Goal: Find specific page/section: Find specific page/section

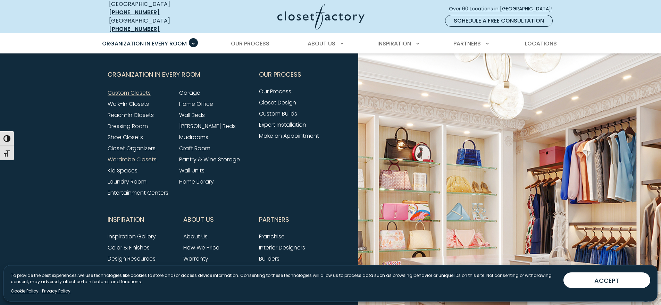
scroll to position [2272, 0]
click at [138, 100] on link "Walk-In Closets" at bounding box center [128, 104] width 41 height 8
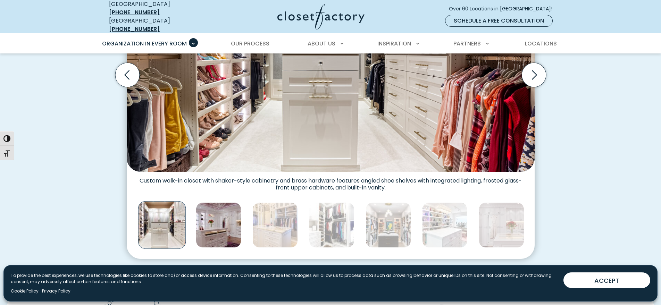
scroll to position [302, 0]
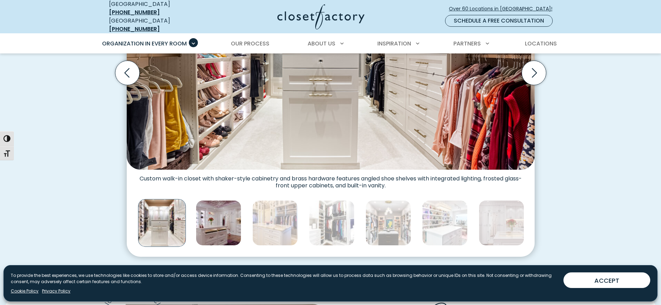
click at [221, 209] on img "Thumbnail Gallery" at bounding box center [219, 223] width 46 height 46
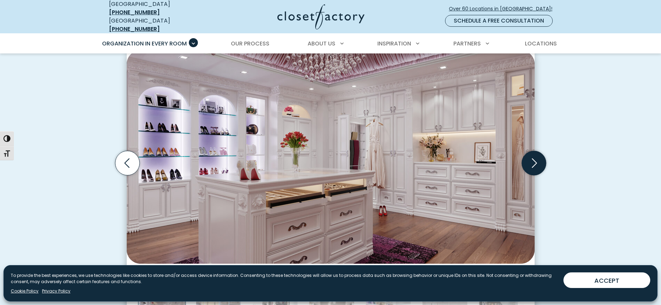
scroll to position [213, 0]
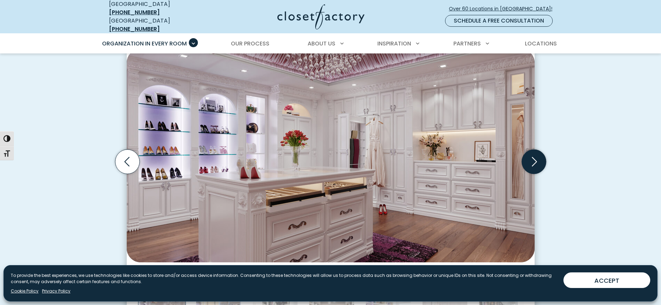
click at [537, 158] on icon "Next slide" at bounding box center [534, 162] width 24 height 24
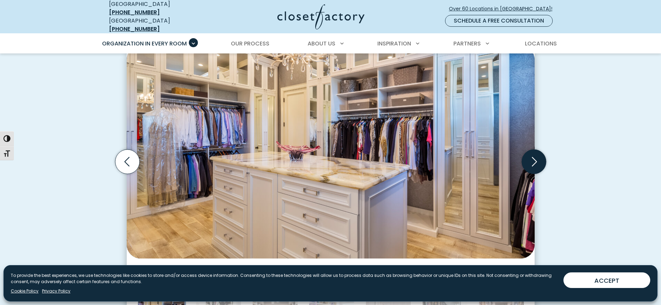
click at [537, 158] on icon "Next slide" at bounding box center [534, 162] width 24 height 24
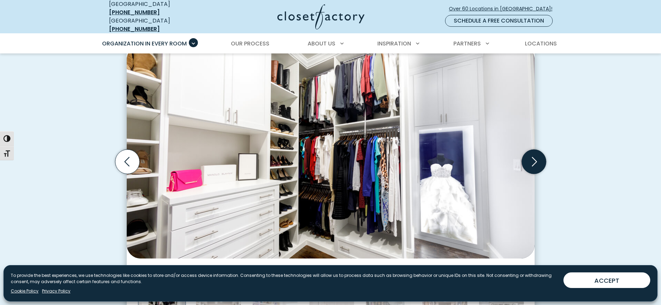
click at [537, 158] on icon "Next slide" at bounding box center [534, 162] width 24 height 24
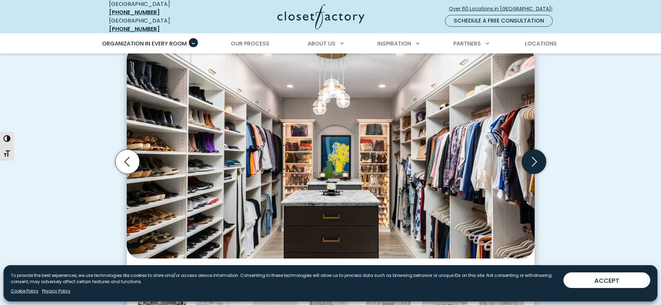
click at [536, 158] on icon "Next slide" at bounding box center [534, 162] width 24 height 24
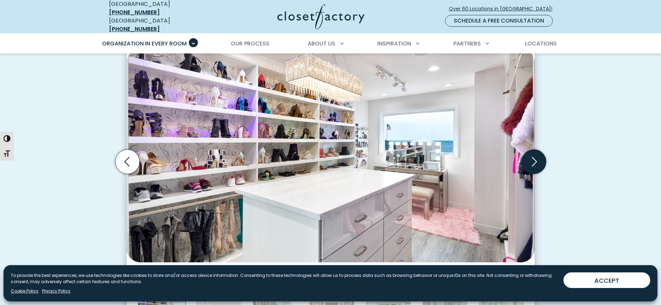
click at [536, 158] on icon "Next slide" at bounding box center [534, 162] width 24 height 24
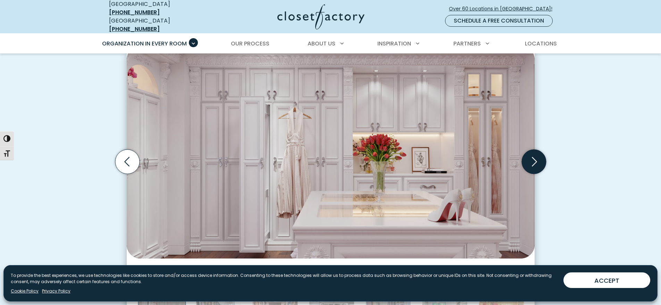
click at [536, 158] on icon "Next slide" at bounding box center [534, 162] width 24 height 24
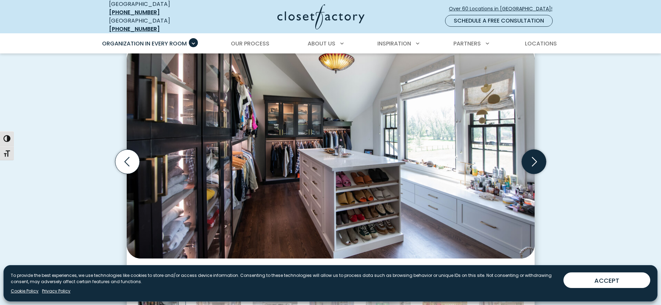
click at [536, 158] on icon "Next slide" at bounding box center [534, 162] width 24 height 24
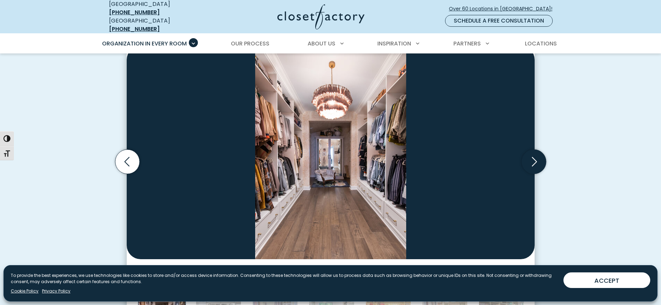
click at [536, 158] on icon "Next slide" at bounding box center [534, 162] width 24 height 24
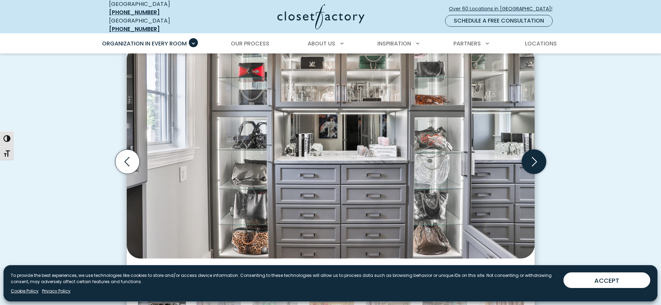
click at [536, 158] on icon "Next slide" at bounding box center [534, 162] width 24 height 24
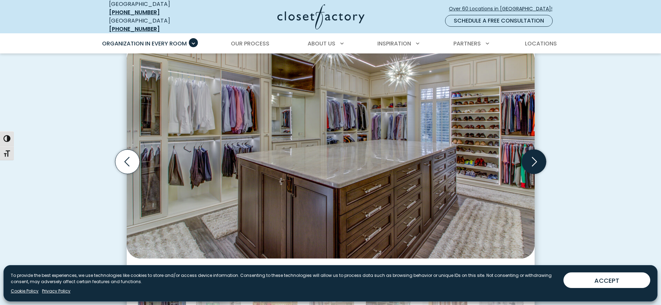
click at [536, 158] on icon "Next slide" at bounding box center [534, 161] width 5 height 9
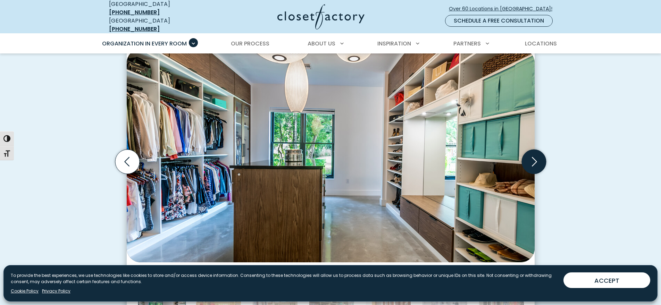
click at [536, 158] on icon "Next slide" at bounding box center [534, 161] width 5 height 9
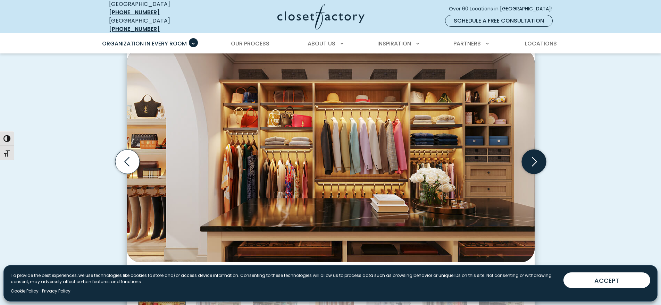
click at [536, 158] on icon "Next slide" at bounding box center [534, 161] width 5 height 9
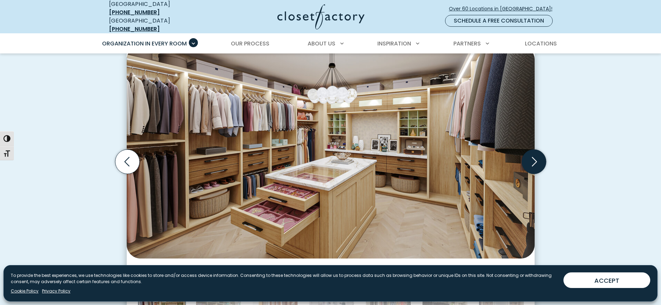
click at [536, 158] on icon "Next slide" at bounding box center [534, 161] width 5 height 9
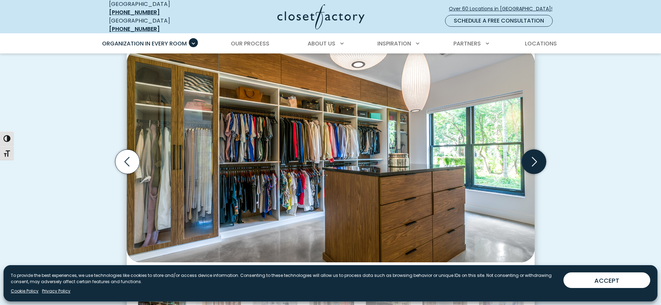
click at [536, 158] on icon "Next slide" at bounding box center [534, 161] width 5 height 9
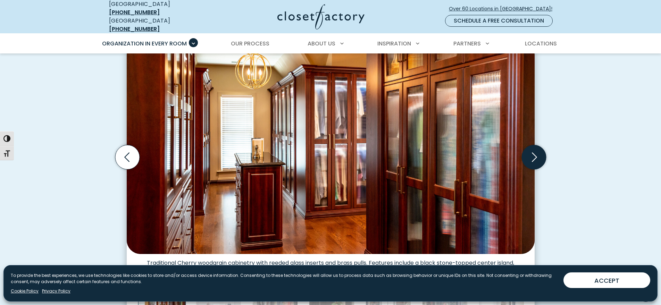
scroll to position [218, 0]
click at [536, 158] on icon "Next slide" at bounding box center [534, 157] width 24 height 24
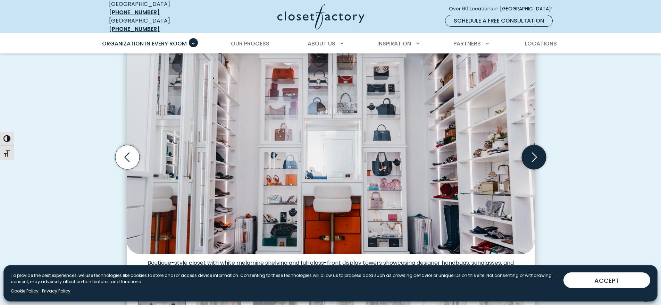
click at [536, 158] on icon "Next slide" at bounding box center [534, 157] width 24 height 24
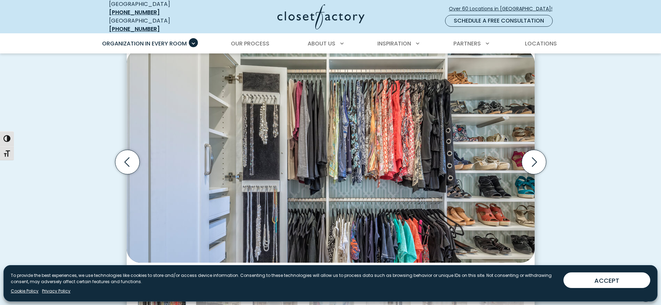
scroll to position [205, 0]
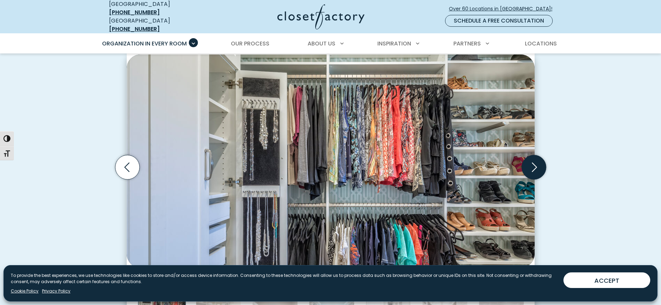
click at [534, 166] on icon "Next slide" at bounding box center [534, 167] width 24 height 24
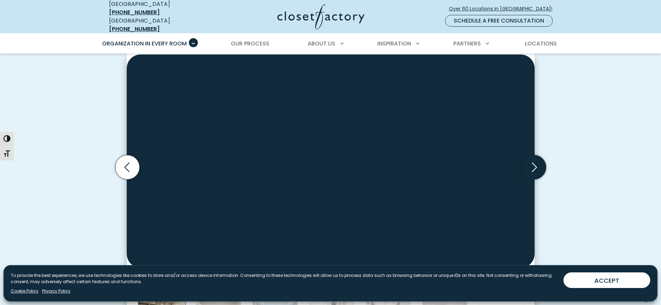
scroll to position [205, 0]
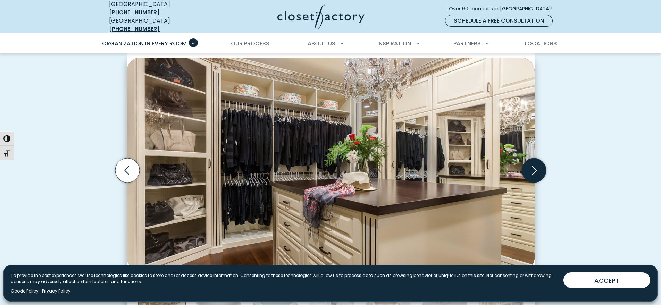
click at [534, 166] on icon "Next slide" at bounding box center [534, 170] width 24 height 24
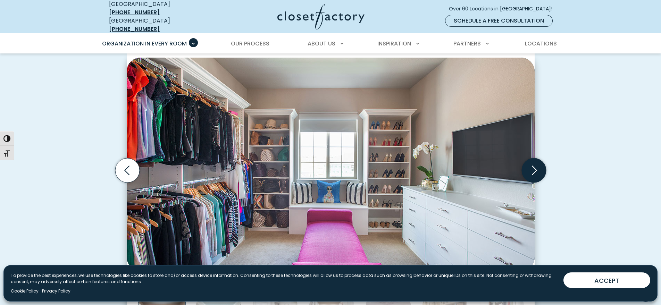
click at [534, 166] on icon "Next slide" at bounding box center [534, 170] width 24 height 24
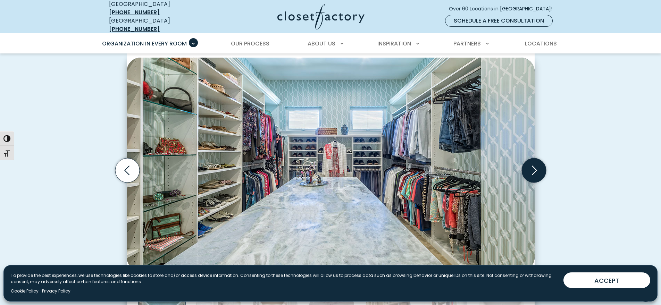
click at [534, 166] on icon "Next slide" at bounding box center [534, 170] width 24 height 24
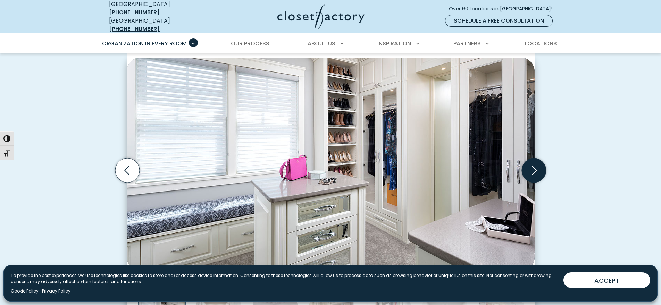
click at [534, 166] on icon "Next slide" at bounding box center [534, 170] width 24 height 24
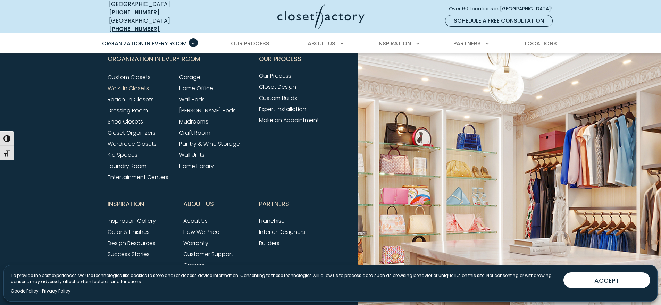
scroll to position [2332, 0]
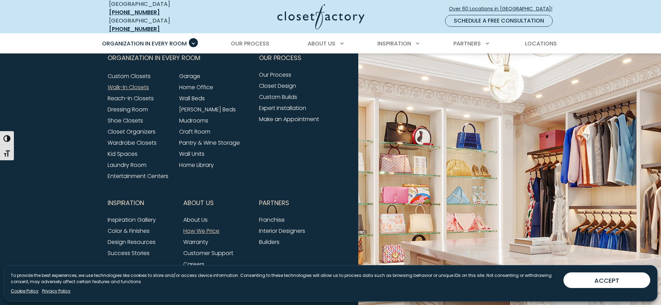
click at [204, 232] on link "How We Price" at bounding box center [201, 231] width 36 height 8
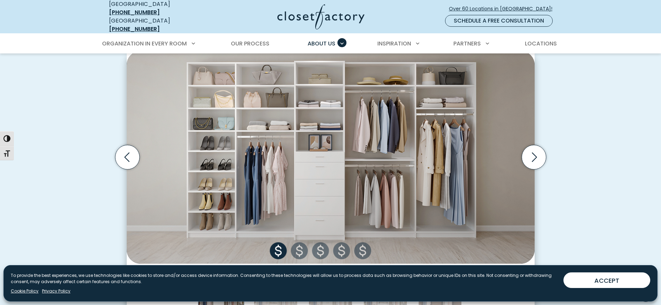
scroll to position [236, 0]
click at [537, 153] on icon "Next slide" at bounding box center [534, 157] width 24 height 24
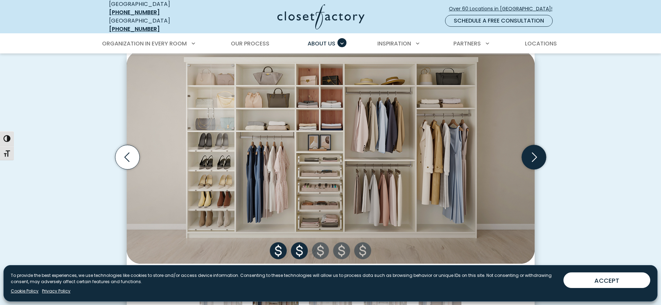
scroll to position [237, 0]
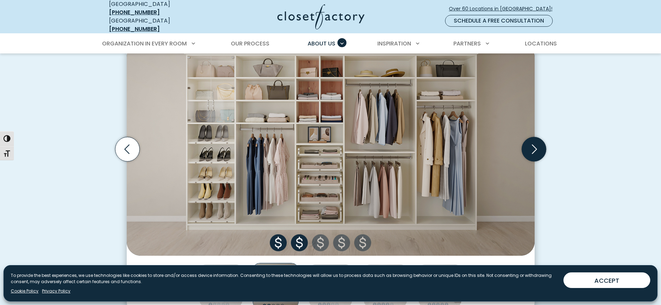
click at [536, 153] on icon "Next slide" at bounding box center [534, 149] width 24 height 24
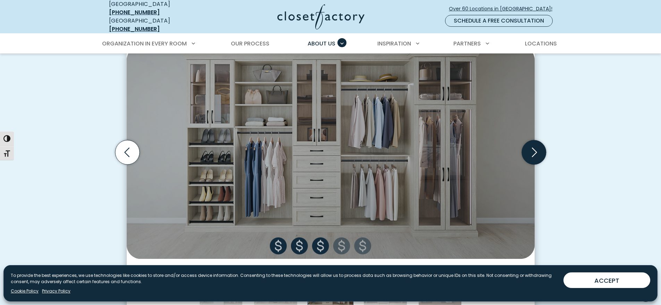
scroll to position [239, 0]
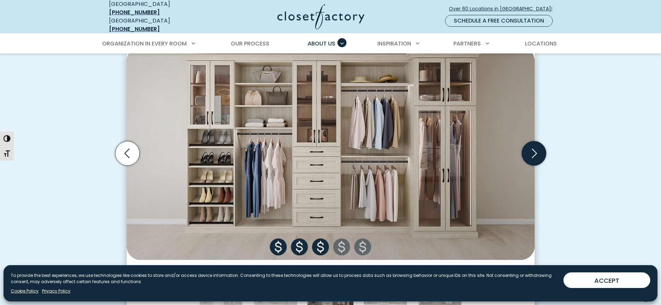
click at [536, 153] on icon "Next slide" at bounding box center [534, 153] width 24 height 24
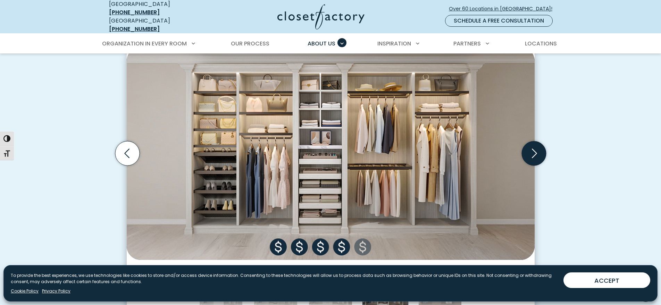
click at [536, 153] on icon "Next slide" at bounding box center [534, 153] width 24 height 24
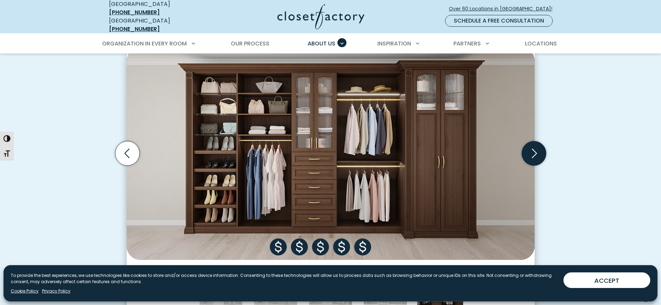
click at [536, 153] on icon "Next slide" at bounding box center [534, 153] width 24 height 24
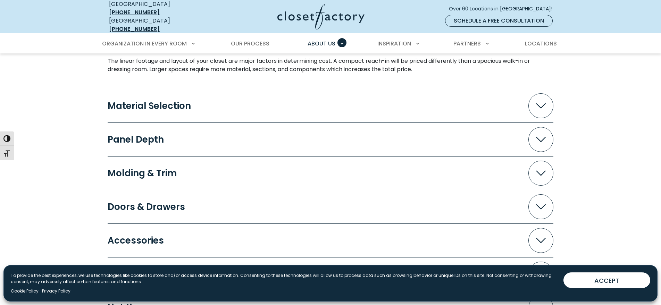
scroll to position [690, 0]
click at [544, 103] on icon "Accordion" at bounding box center [541, 105] width 10 height 5
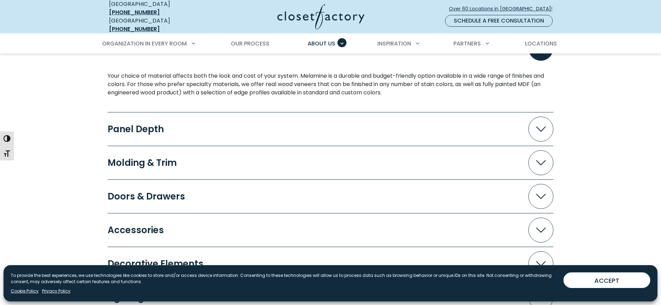
scroll to position [748, 0]
click at [543, 126] on icon "Accordion" at bounding box center [541, 128] width 10 height 5
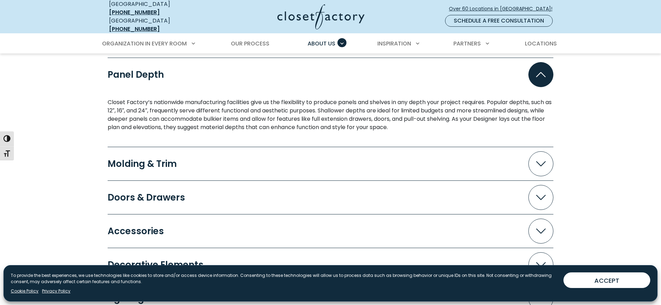
scroll to position [820, 0]
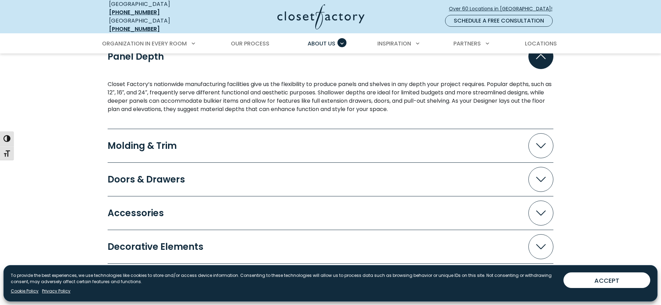
click at [542, 143] on icon "Accordion" at bounding box center [541, 145] width 10 height 5
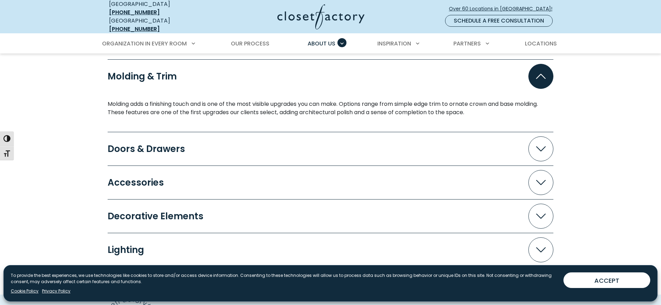
scroll to position [890, 0]
click at [542, 140] on span "Accordion" at bounding box center [541, 149] width 25 height 25
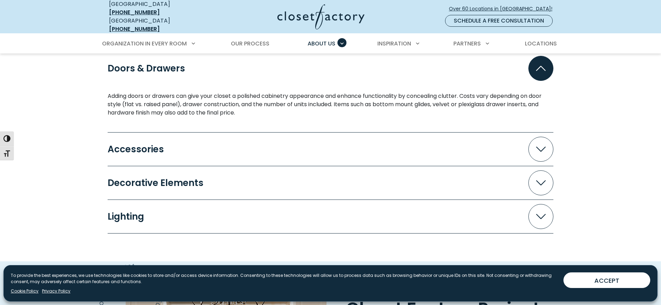
scroll to position [973, 0]
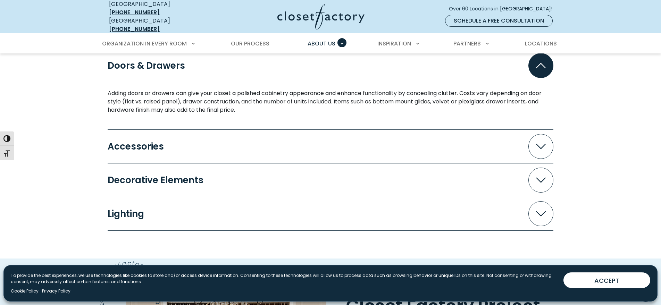
click at [542, 144] on icon "Accordion" at bounding box center [541, 146] width 10 height 5
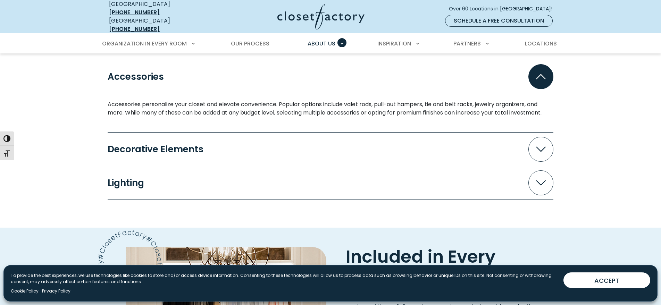
scroll to position [1044, 0]
click at [542, 146] on icon "Accordion" at bounding box center [541, 148] width 10 height 5
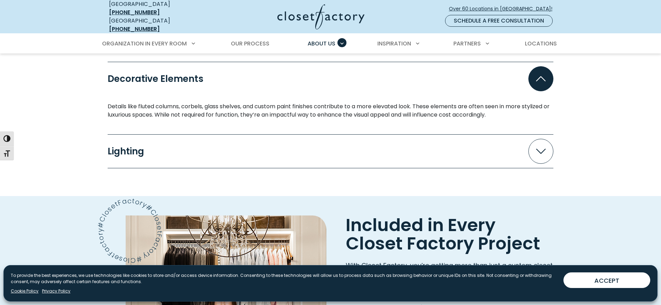
scroll to position [1114, 0]
click at [542, 148] on icon "Accordion" at bounding box center [541, 150] width 10 height 5
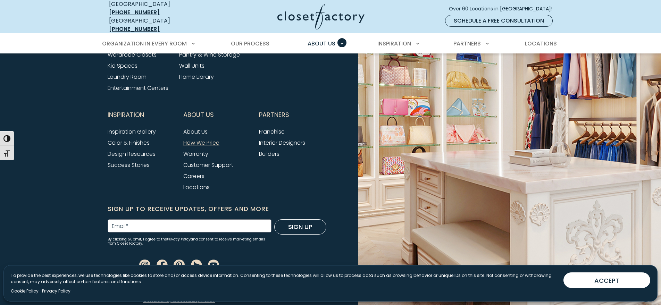
scroll to position [1829, 0]
click at [193, 183] on link "Locations" at bounding box center [196, 187] width 26 height 8
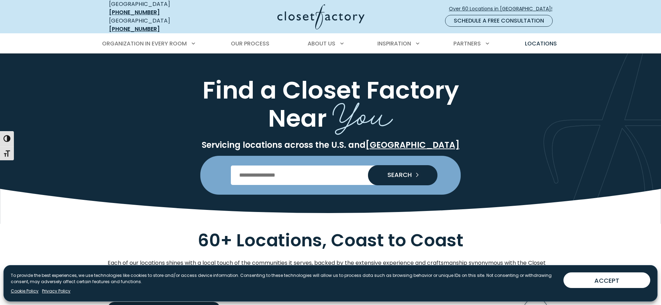
click at [251, 171] on input "Enter Postal Code" at bounding box center [331, 175] width 200 height 19
type input "*****"
click at [396, 172] on span "SEARCH" at bounding box center [397, 175] width 30 height 6
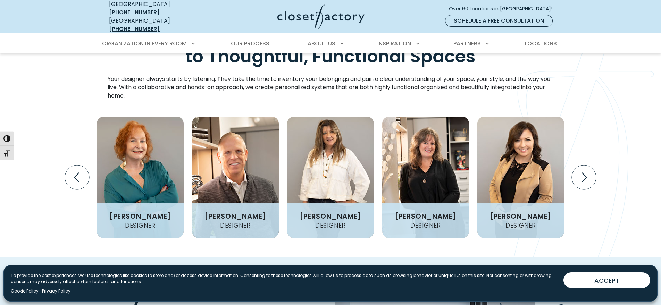
scroll to position [872, 0]
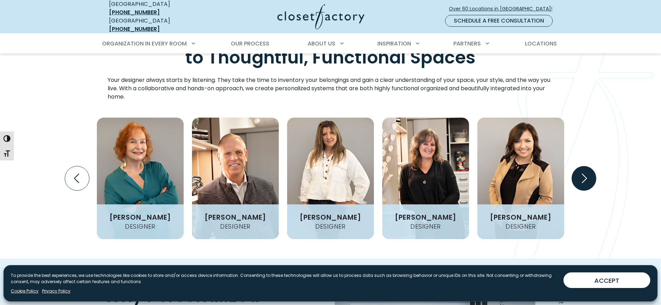
click at [584, 166] on icon "Next slide" at bounding box center [584, 178] width 24 height 24
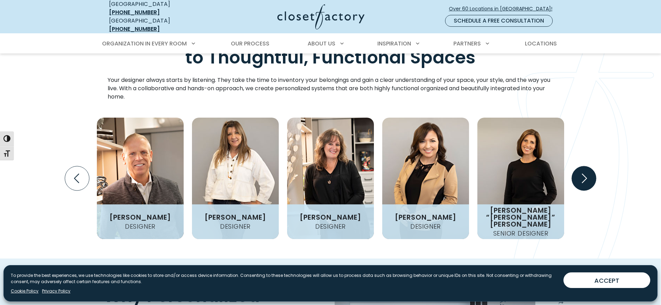
click at [584, 166] on icon "Next slide" at bounding box center [584, 178] width 24 height 24
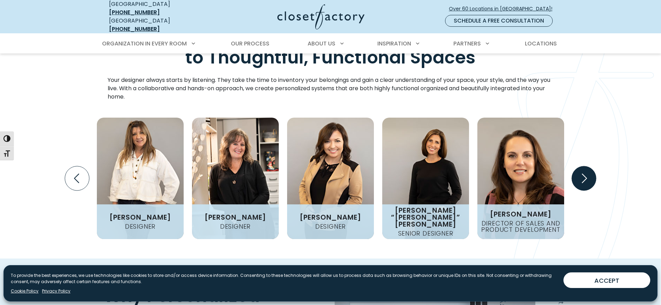
click at [584, 166] on icon "Next slide" at bounding box center [584, 178] width 24 height 24
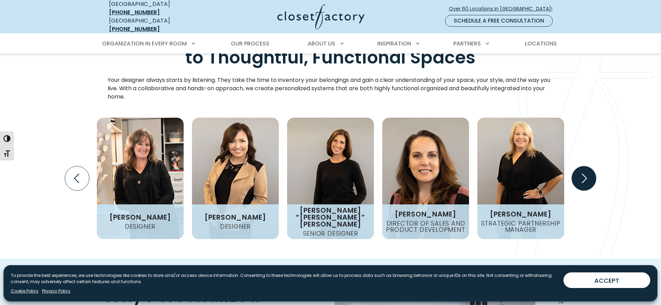
click at [584, 166] on icon "Next slide" at bounding box center [584, 178] width 24 height 24
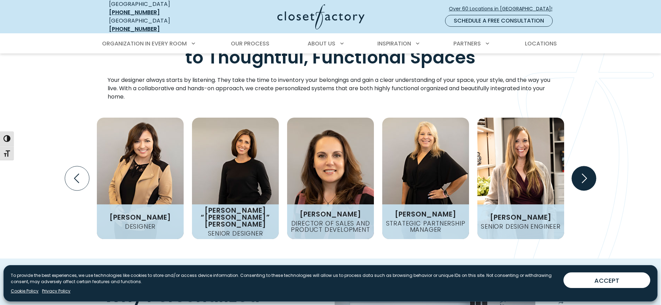
click at [584, 166] on icon "Next slide" at bounding box center [584, 178] width 24 height 24
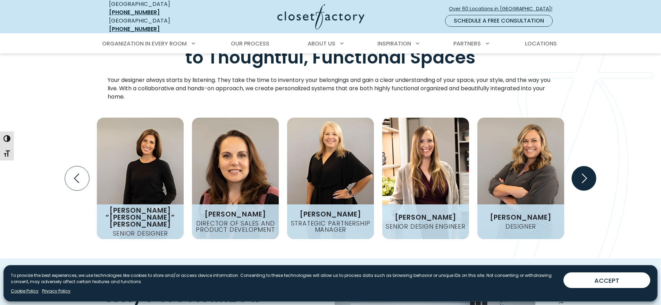
click at [584, 166] on icon "Next slide" at bounding box center [584, 178] width 24 height 24
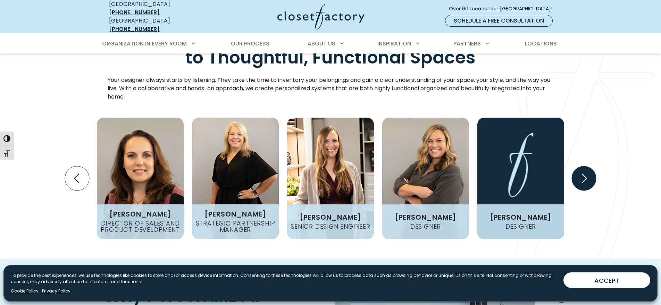
click at [584, 166] on icon "Next slide" at bounding box center [584, 178] width 24 height 24
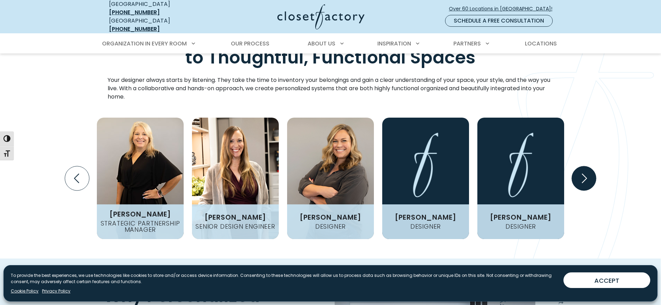
click at [584, 166] on icon "Next slide" at bounding box center [584, 178] width 24 height 24
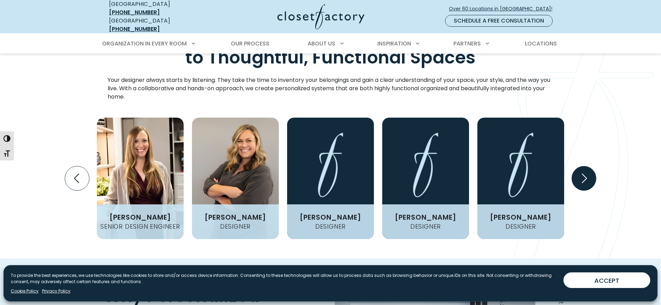
click at [584, 166] on icon "Next slide" at bounding box center [584, 178] width 24 height 24
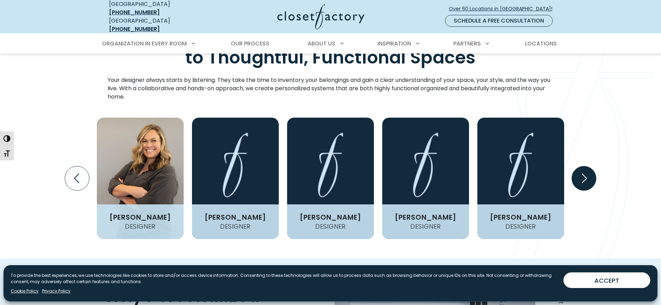
click at [584, 166] on icon "Next slide" at bounding box center [584, 178] width 24 height 24
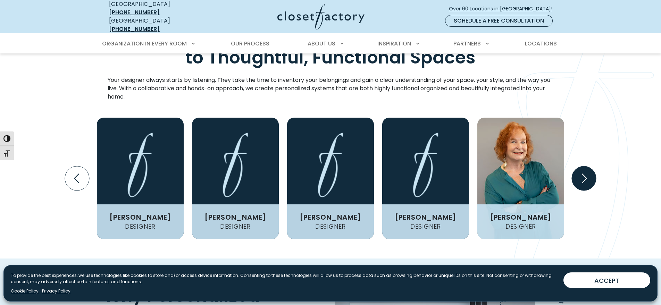
click at [584, 166] on icon "Next slide" at bounding box center [584, 178] width 24 height 24
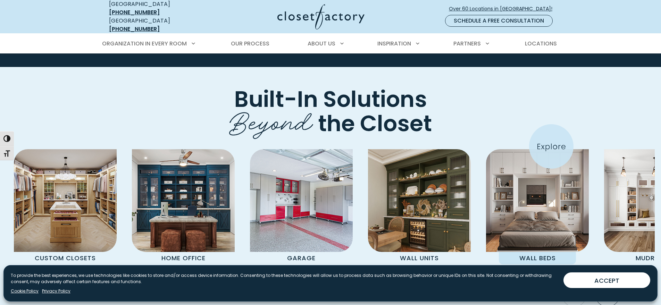
scroll to position [2162, 0]
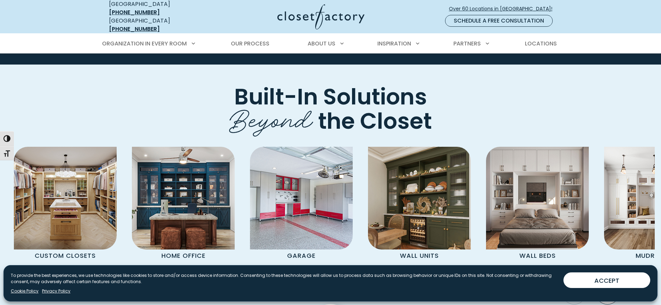
click at [610, 280] on icon "Next slide" at bounding box center [608, 292] width 24 height 24
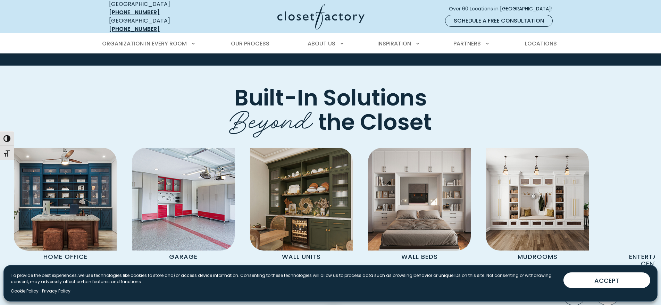
scroll to position [2161, 0]
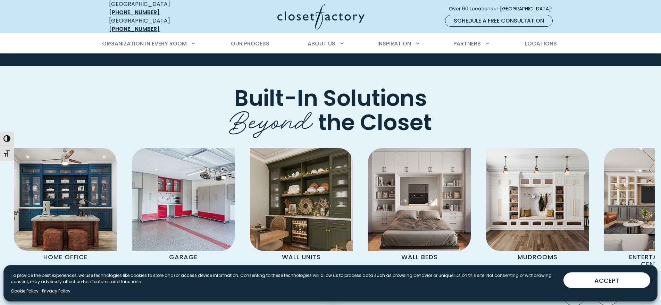
click at [610, 282] on icon "Next slide" at bounding box center [608, 294] width 24 height 24
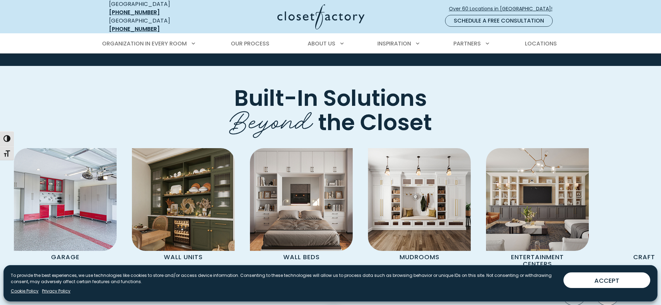
scroll to position [2162, 0]
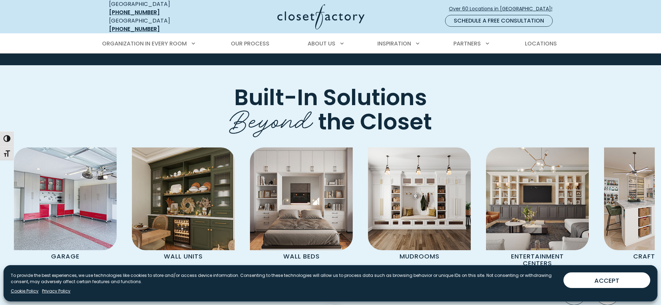
click at [610, 281] on icon "Next slide" at bounding box center [608, 293] width 24 height 24
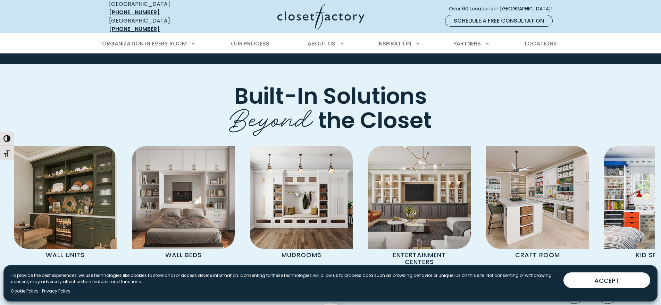
scroll to position [2162, 0]
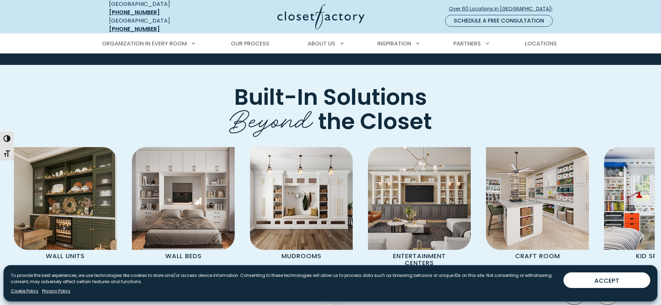
click at [610, 281] on icon "Next slide" at bounding box center [608, 293] width 24 height 24
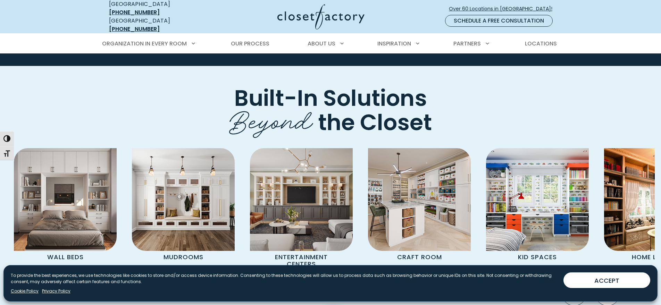
click at [610, 282] on icon "Next slide" at bounding box center [608, 294] width 24 height 24
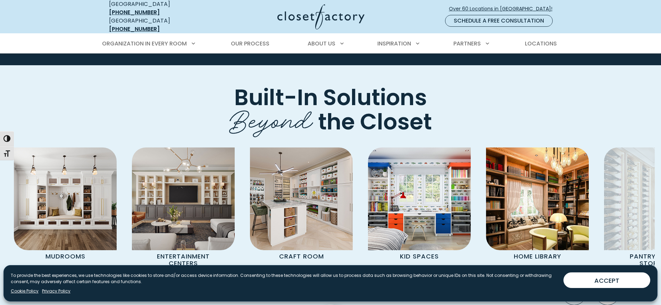
scroll to position [2160, 0]
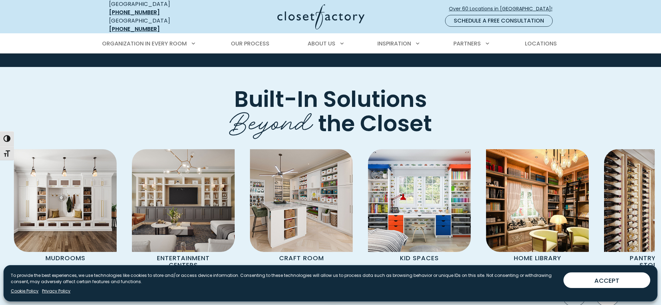
click at [610, 283] on icon "Next slide" at bounding box center [608, 295] width 24 height 24
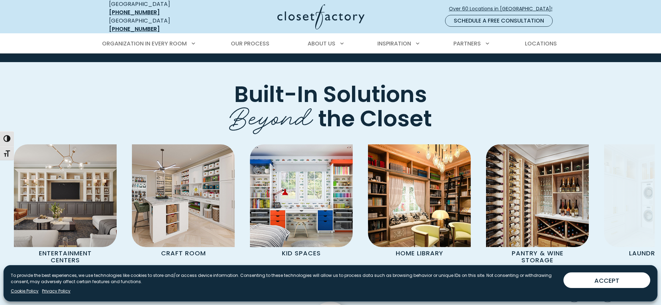
scroll to position [2168, 0]
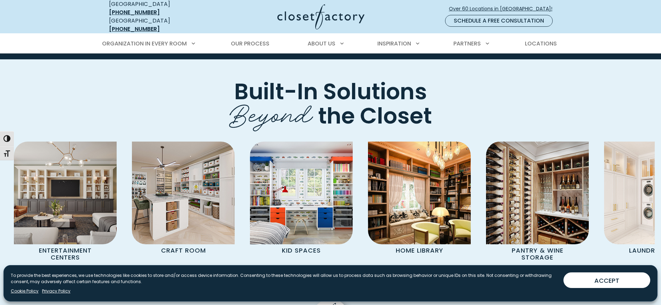
click at [606, 275] on icon "Next slide" at bounding box center [608, 287] width 24 height 24
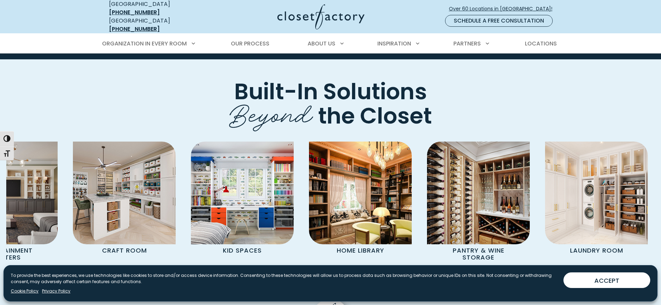
click at [606, 275] on icon "Next slide" at bounding box center [608, 287] width 24 height 24
click at [575, 275] on icon "Previous slide" at bounding box center [574, 287] width 24 height 24
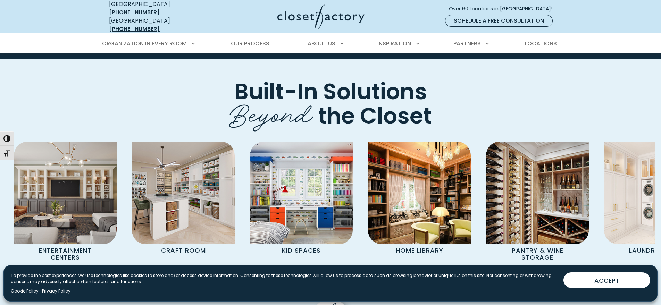
click at [575, 275] on icon "Previous slide" at bounding box center [574, 287] width 24 height 24
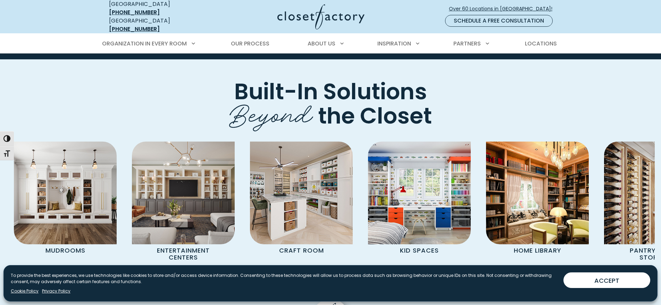
click at [575, 275] on icon "Previous slide" at bounding box center [574, 287] width 24 height 24
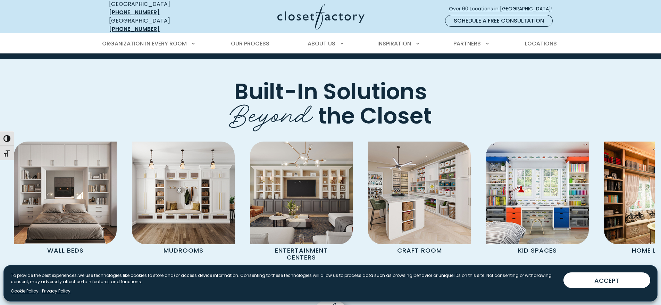
click at [575, 275] on icon "Previous slide" at bounding box center [574, 287] width 24 height 24
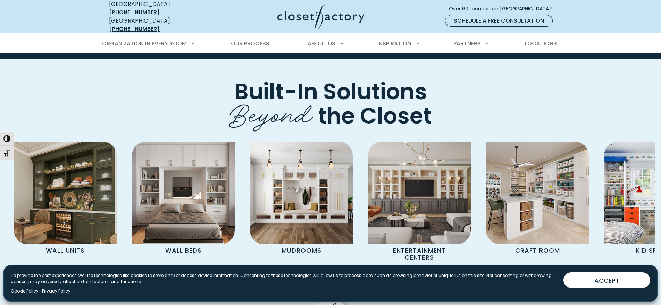
click at [575, 275] on icon "Previous slide" at bounding box center [574, 287] width 24 height 24
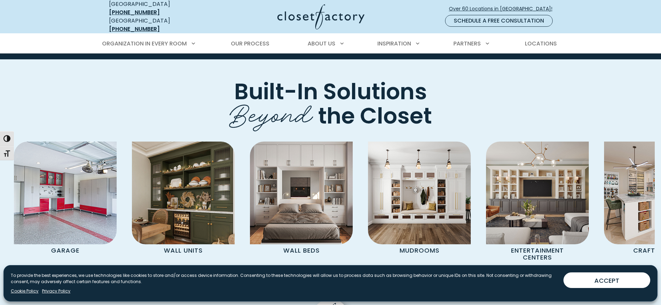
click at [575, 275] on icon "Previous slide" at bounding box center [574, 287] width 24 height 24
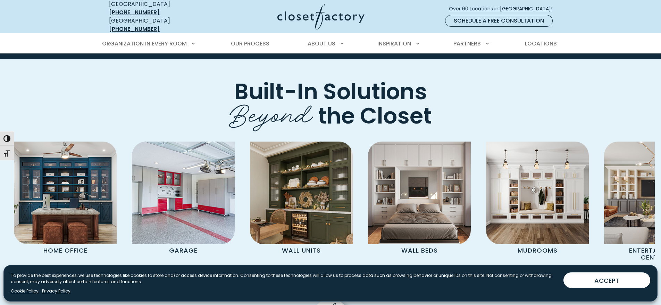
click at [575, 275] on icon "Previous slide" at bounding box center [574, 287] width 24 height 24
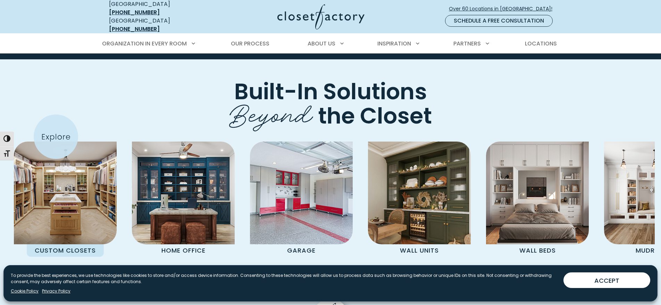
scroll to position [2225, 0]
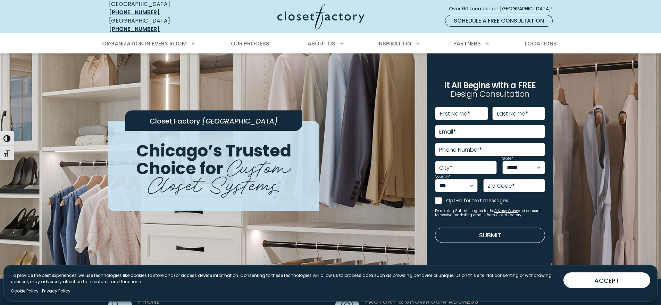
scroll to position [0, 0]
click at [535, 40] on span "Locations" at bounding box center [541, 44] width 32 height 8
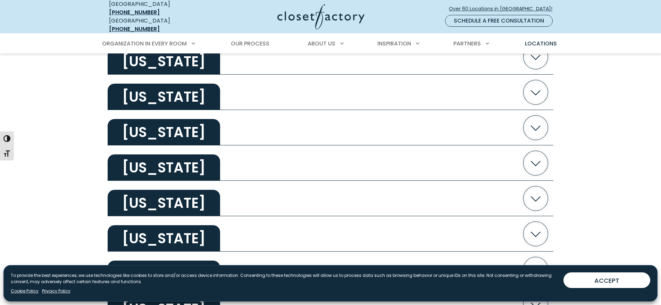
scroll to position [538, 0]
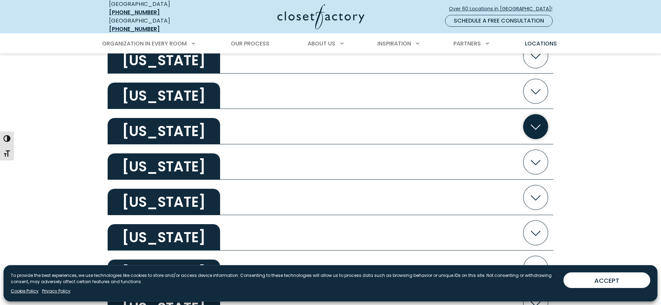
click at [534, 125] on icon "button" at bounding box center [536, 127] width 10 height 5
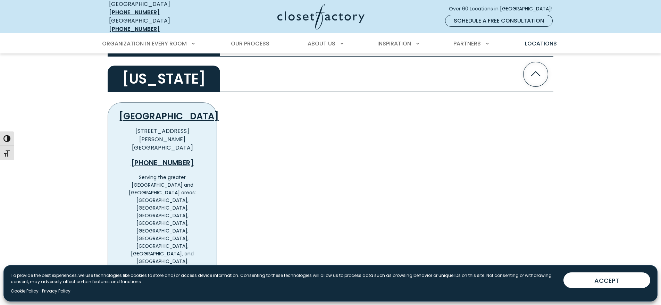
scroll to position [592, 0]
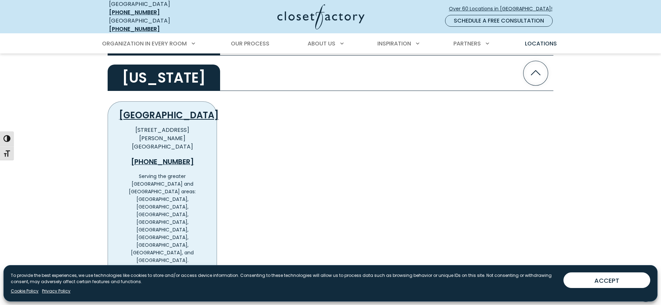
click at [160, 273] on span "View Location Details" at bounding box center [161, 277] width 60 height 8
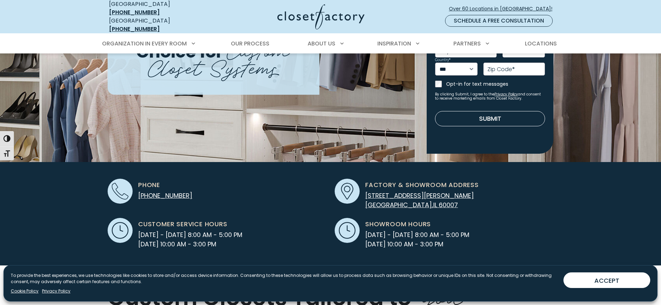
scroll to position [117, 0]
